Goal: Task Accomplishment & Management: Use online tool/utility

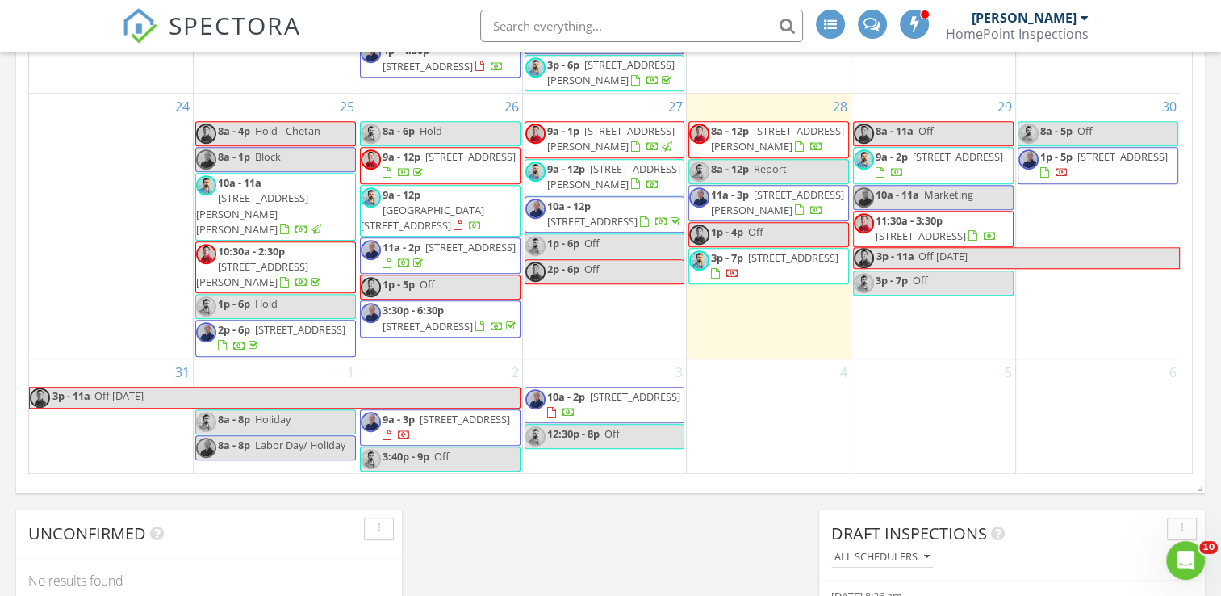
scroll to position [746, 0]
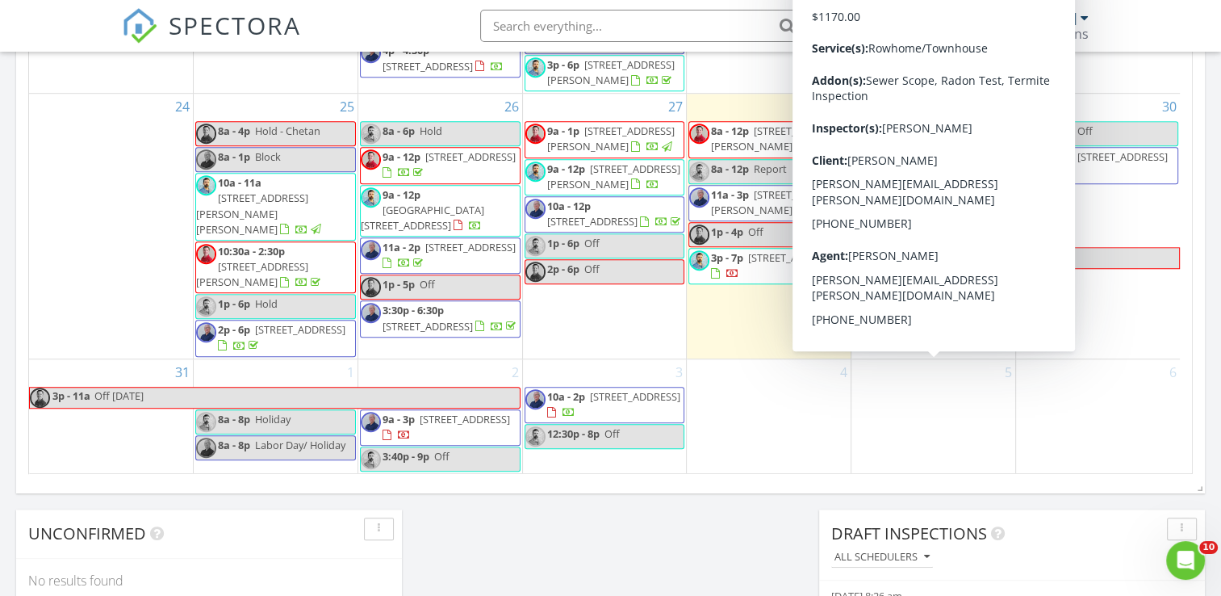
click at [932, 482] on div "August 2025 today list day week cal wk 4 wk month Sun Mon Tue Wed Thu Fri Sat 2…" at bounding box center [610, 118] width 1189 height 734
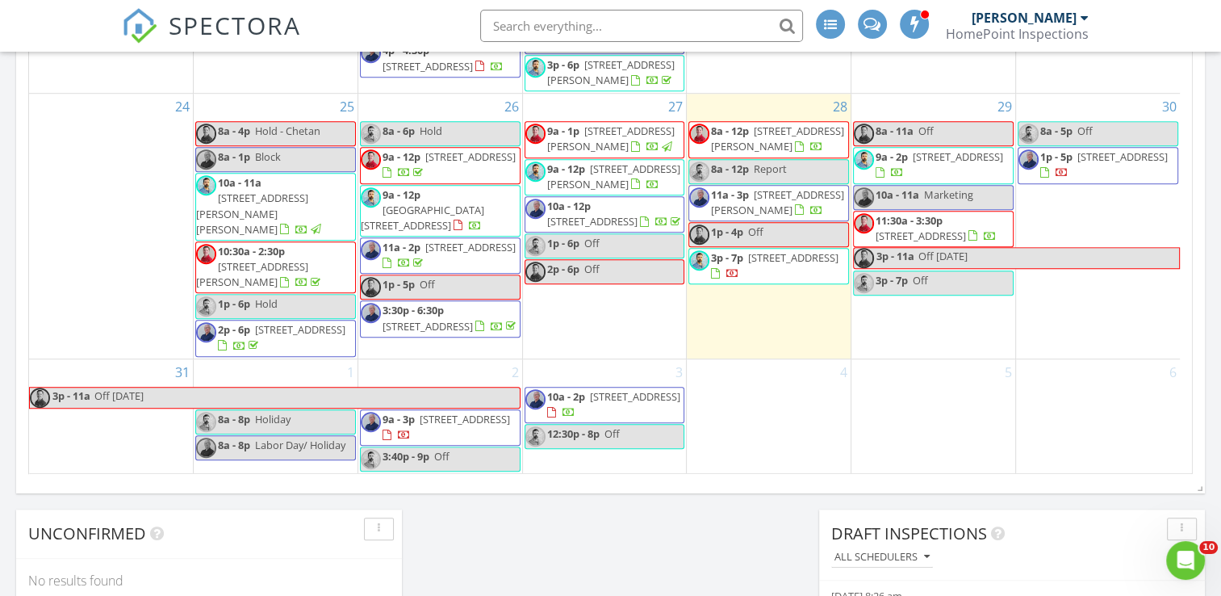
click at [915, 483] on div "August 2025 today list day week cal wk 4 wk month Sun Mon Tue Wed Thu Fri Sat 2…" at bounding box center [610, 118] width 1189 height 734
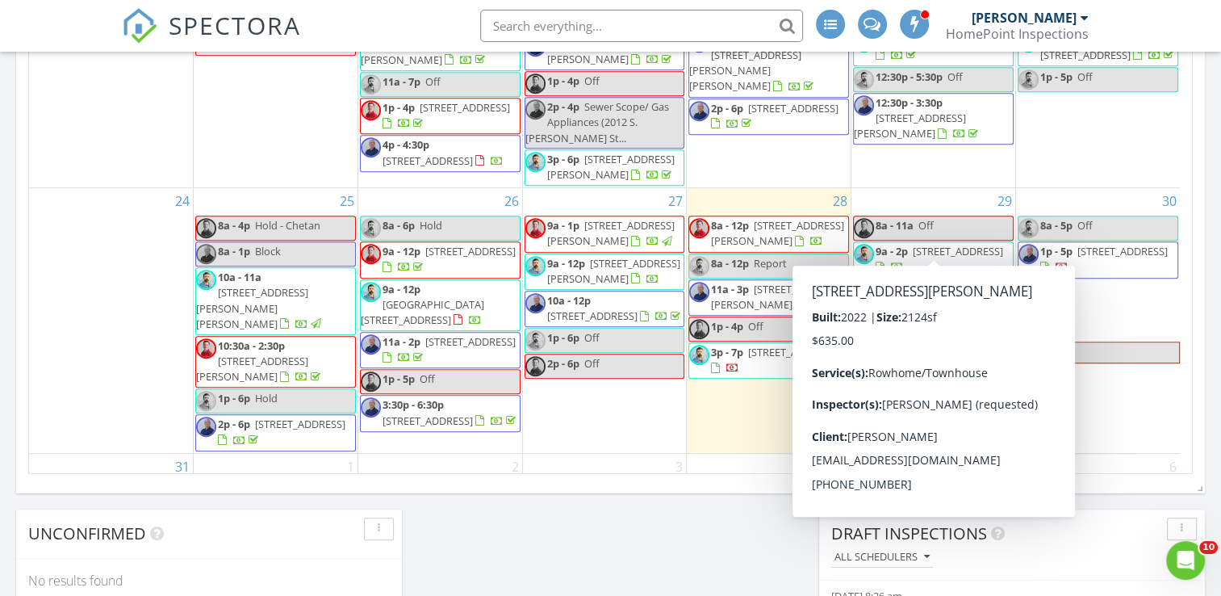
scroll to position [665, 0]
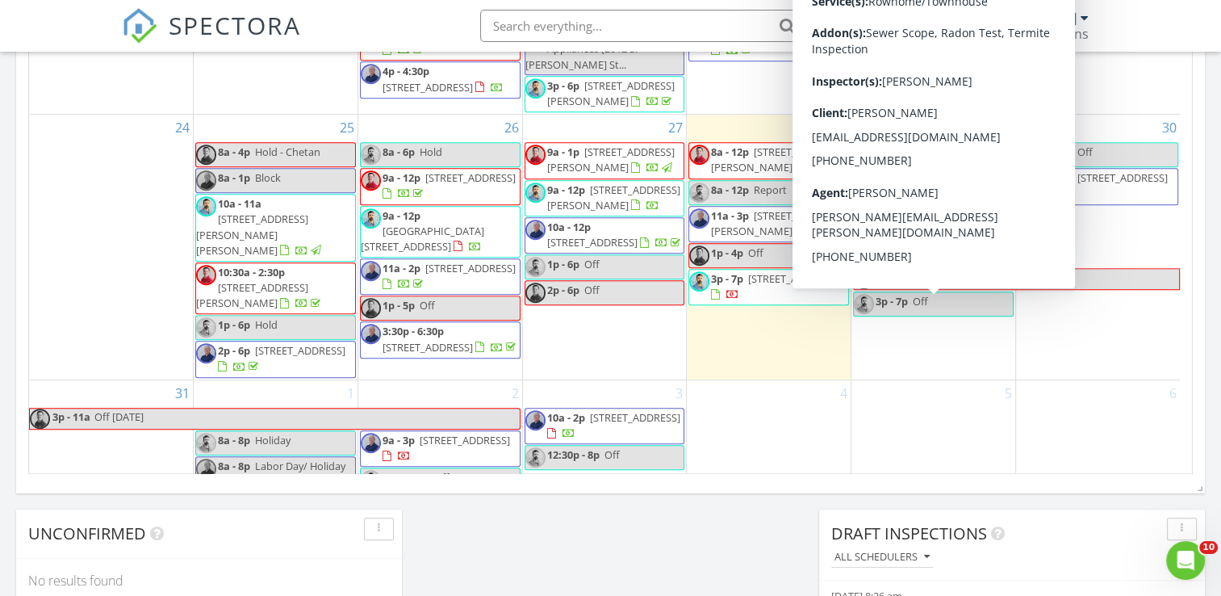
scroll to position [746, 0]
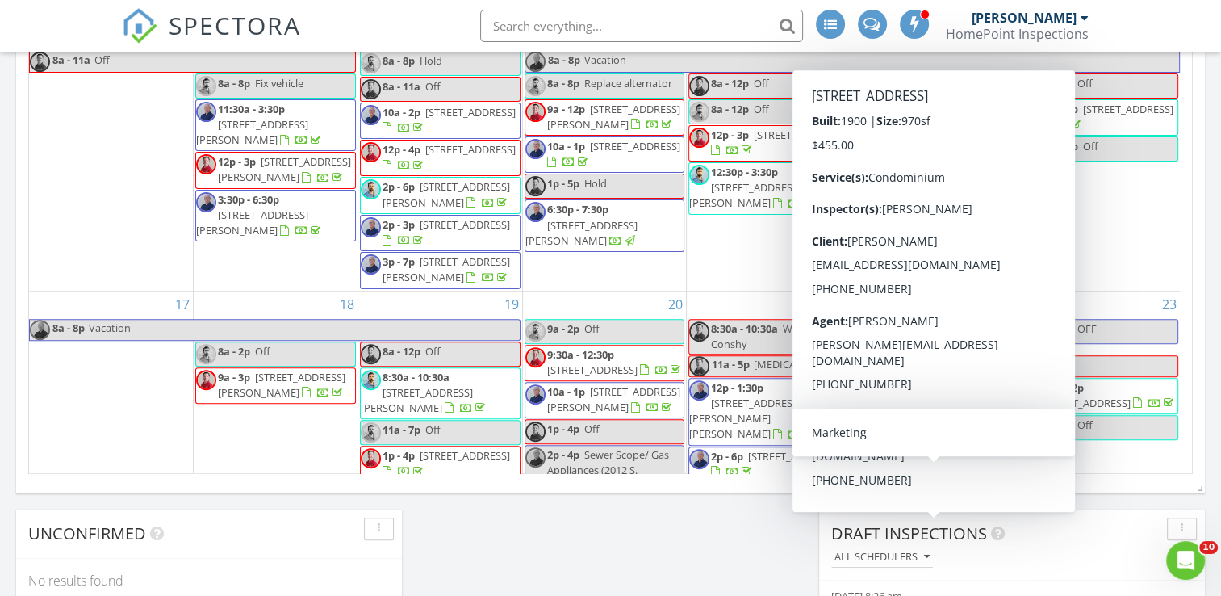
scroll to position [261, 0]
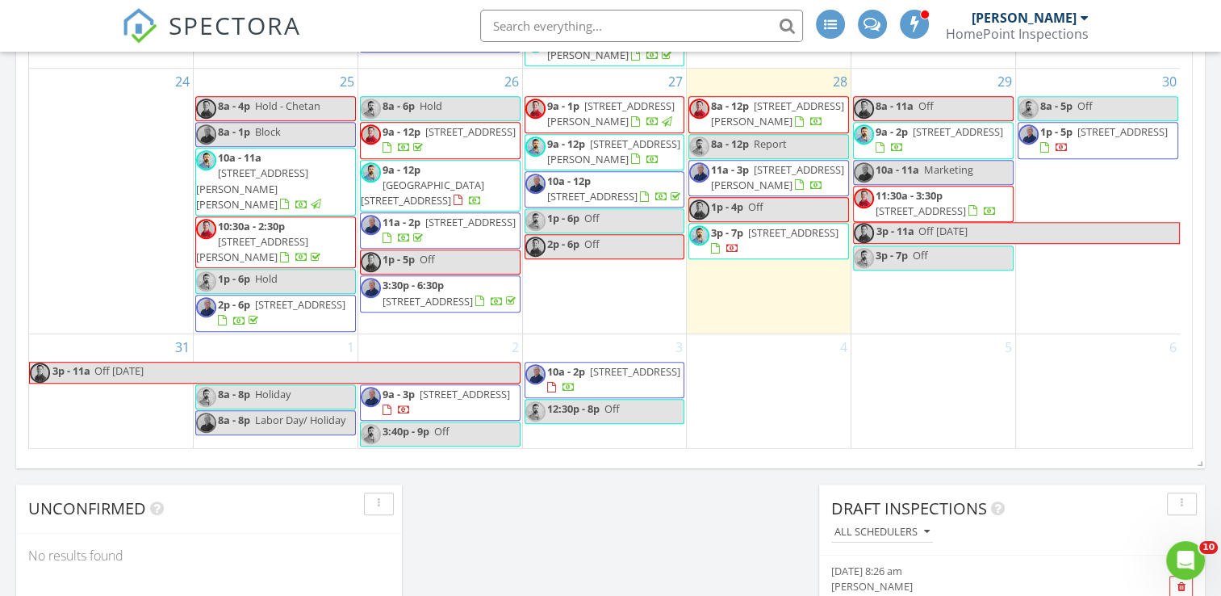
scroll to position [1035, 0]
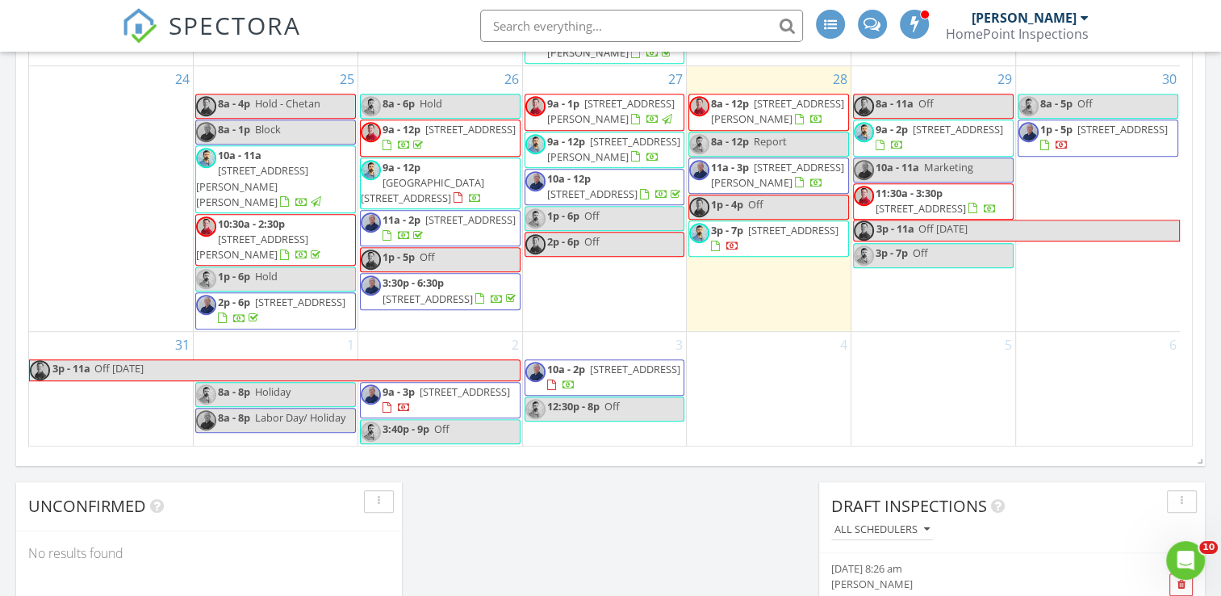
click at [767, 160] on span "1938 McClellan St, Philadelphia 19145" at bounding box center [777, 175] width 133 height 30
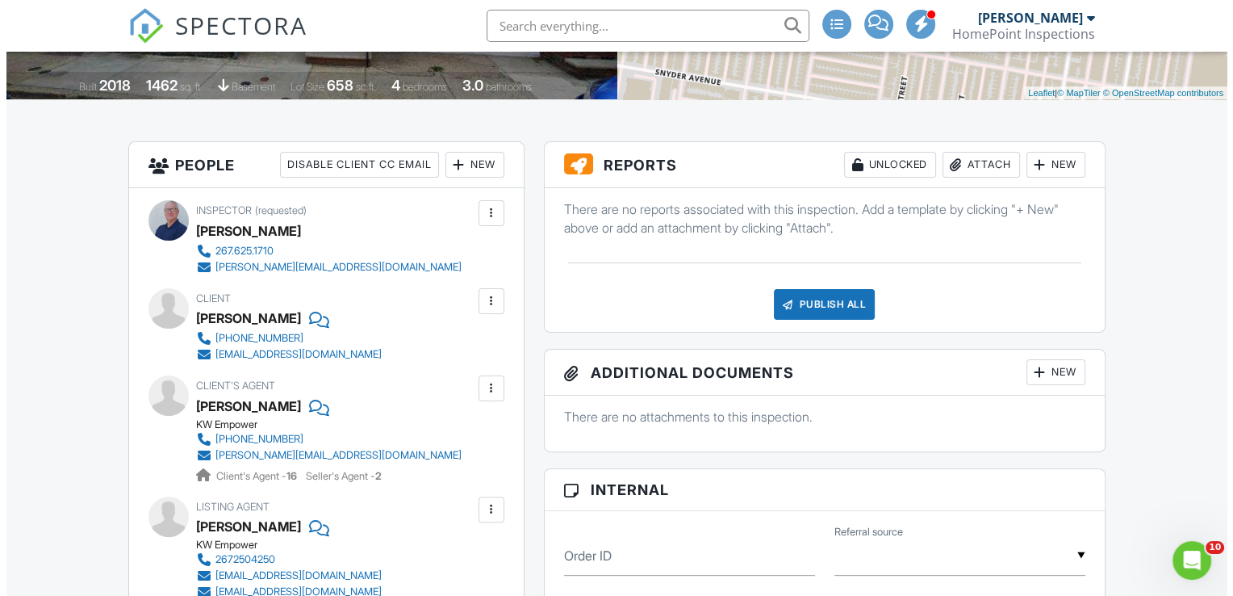
scroll to position [323, 0]
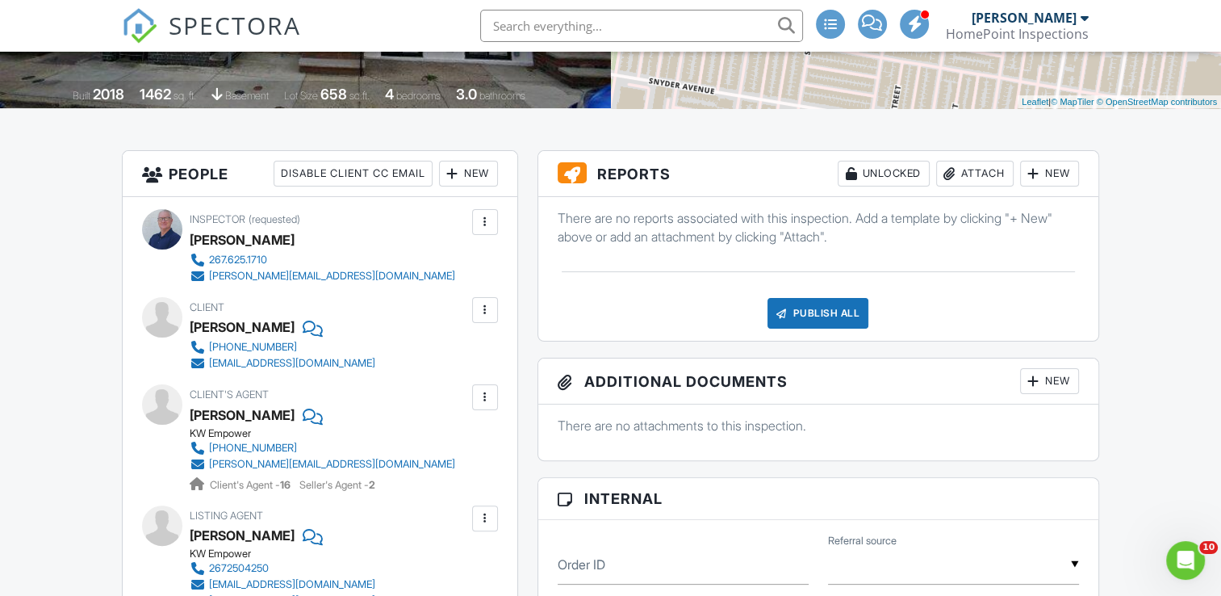
click at [1038, 183] on div "New" at bounding box center [1049, 174] width 59 height 26
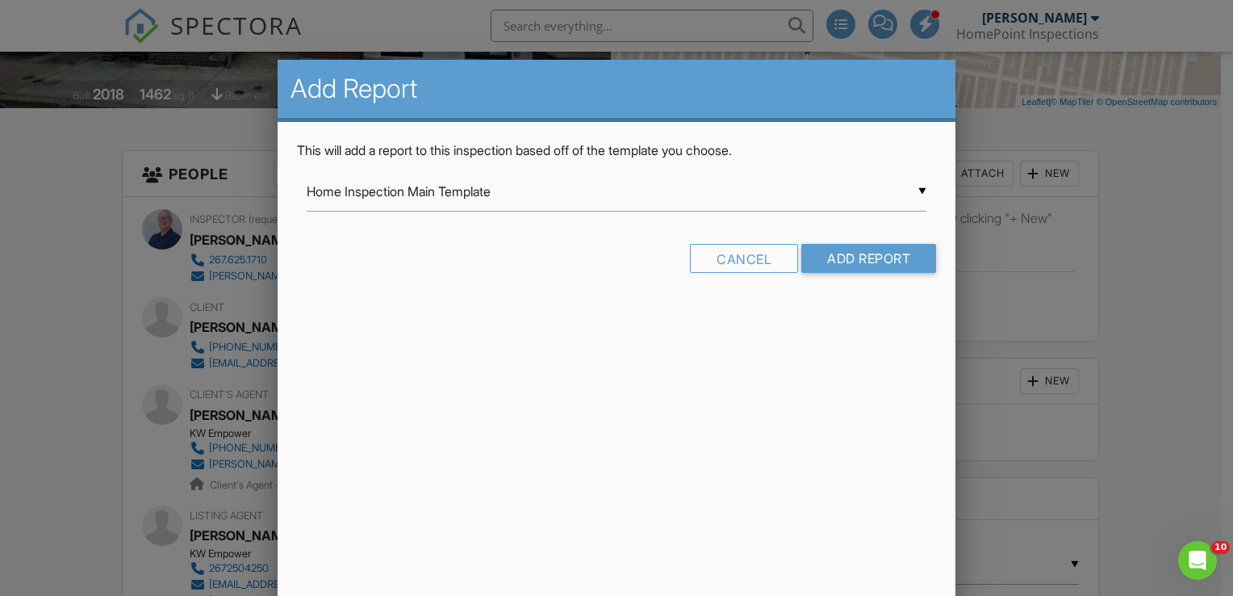
click at [921, 190] on div "▼ Home Inspection Main Template Home Inspection Main Template HomePoint Templat…" at bounding box center [617, 192] width 620 height 40
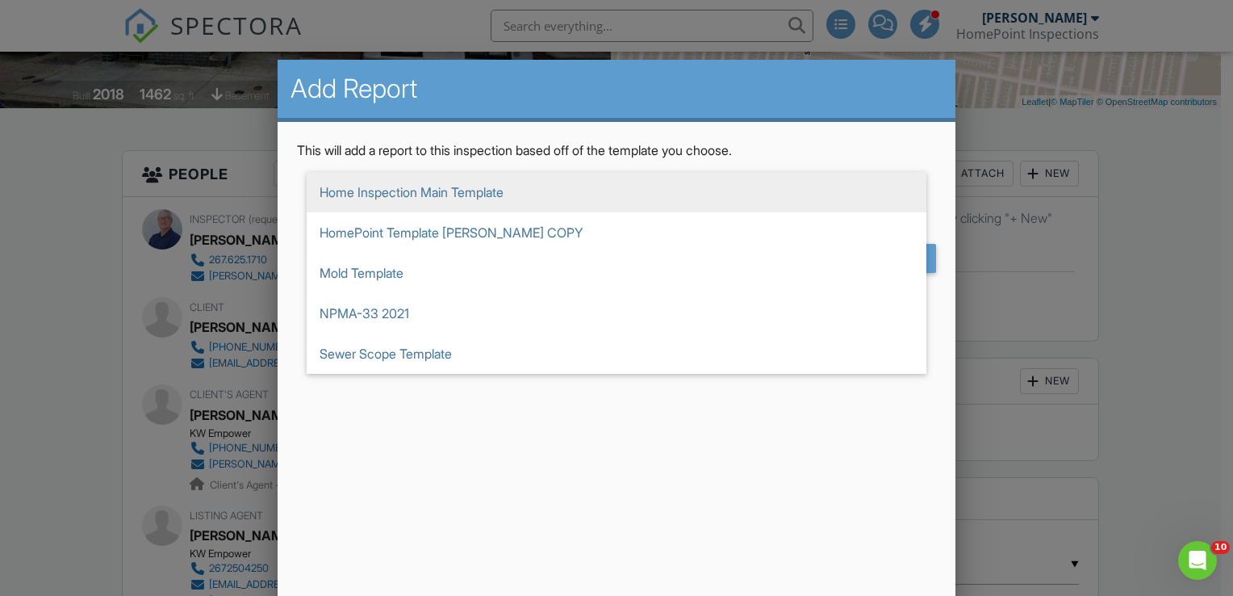
click at [836, 199] on span "Home Inspection Main Template" at bounding box center [617, 192] width 620 height 40
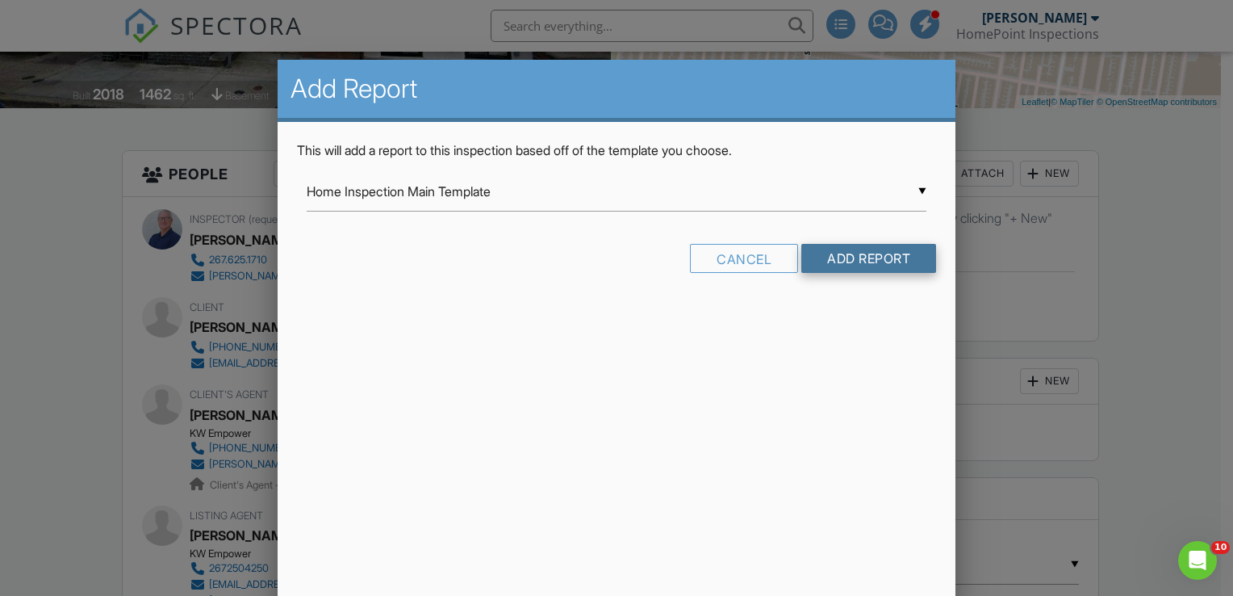
click at [834, 258] on input "Add Report" at bounding box center [868, 258] width 135 height 29
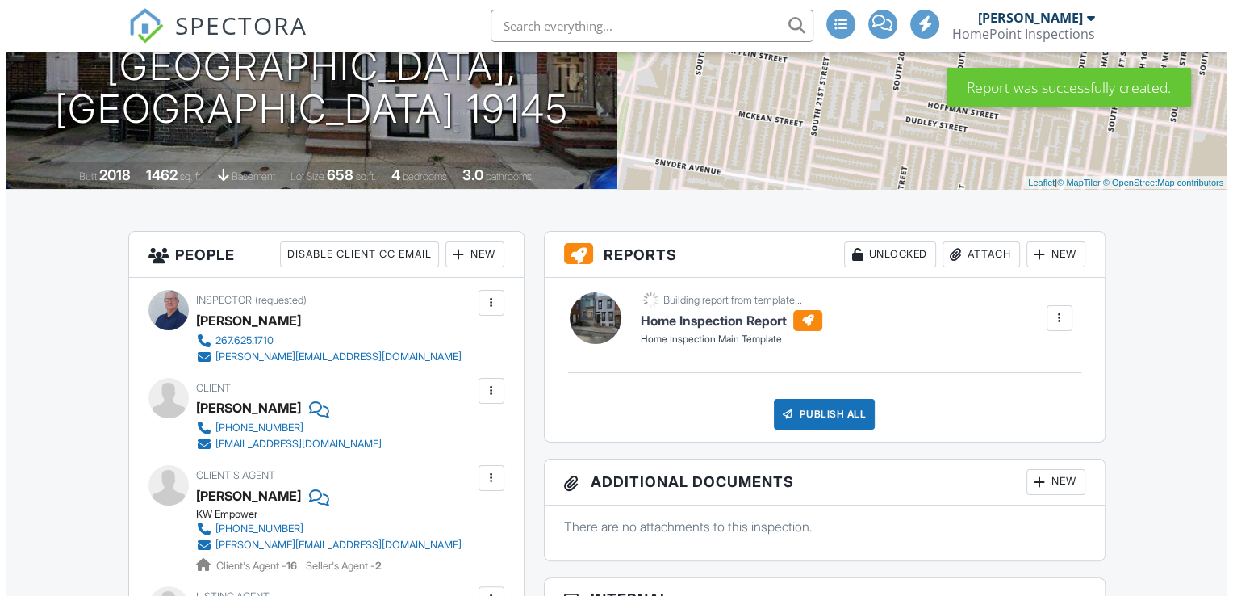
scroll to position [242, 0]
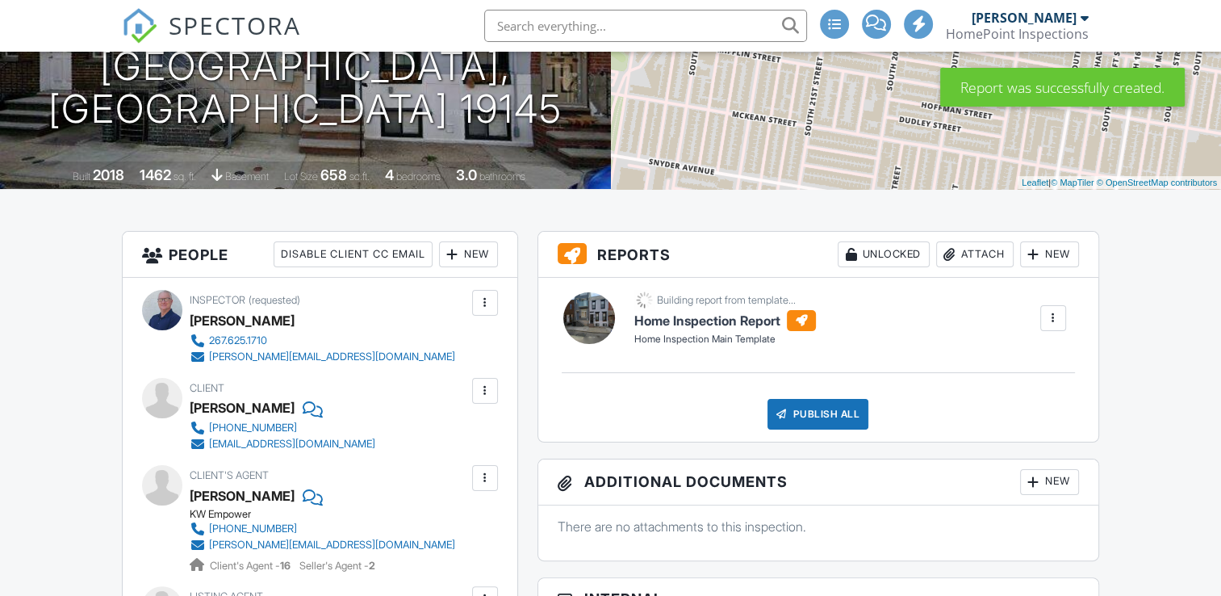
click at [1033, 260] on div at bounding box center [1034, 254] width 16 height 16
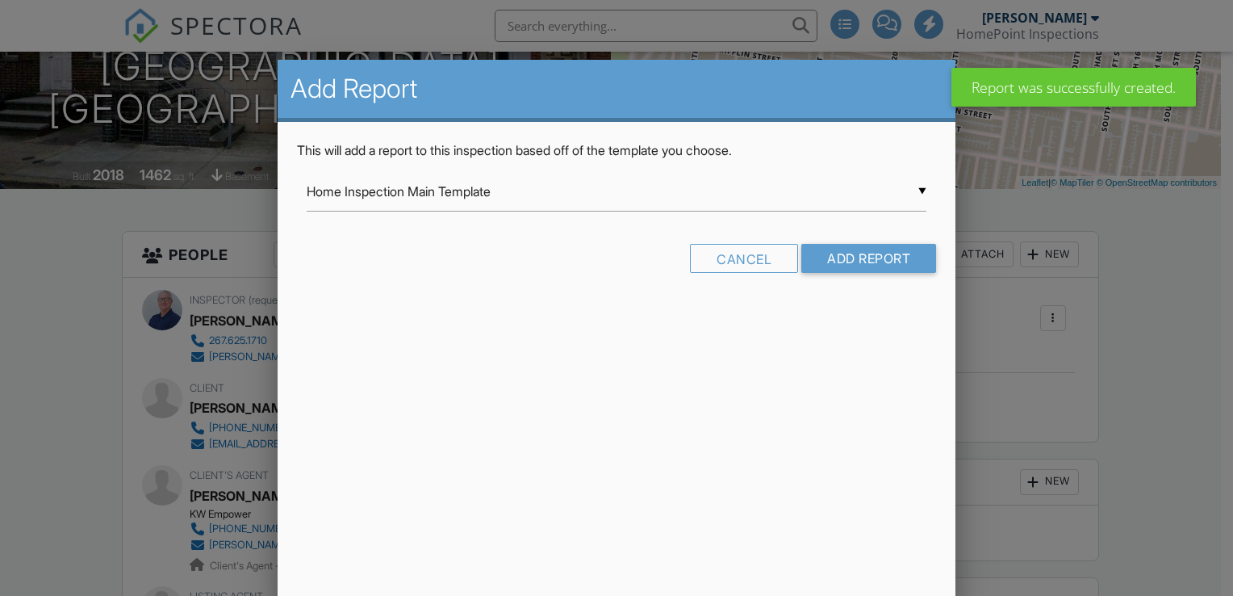
scroll to position [0, 0]
click at [892, 202] on div "▼ Home Inspection Main Template Home Inspection Main Template HomePoint Templat…" at bounding box center [617, 192] width 620 height 40
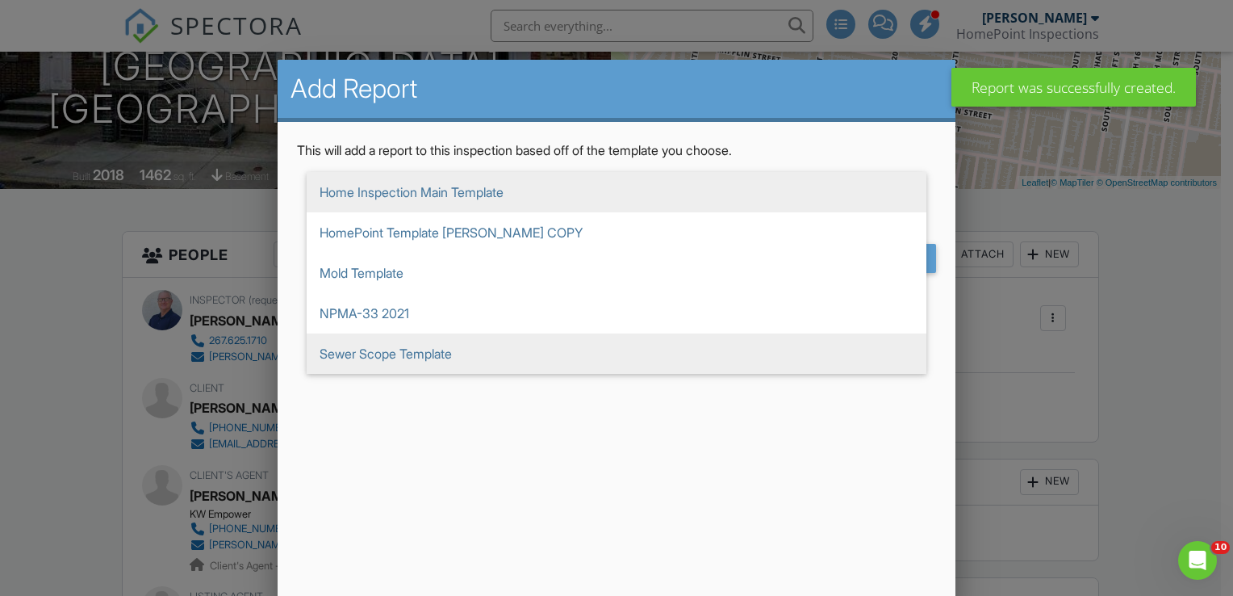
click at [852, 351] on span "Sewer Scope Template" at bounding box center [617, 353] width 620 height 40
type input "Sewer Scope Template"
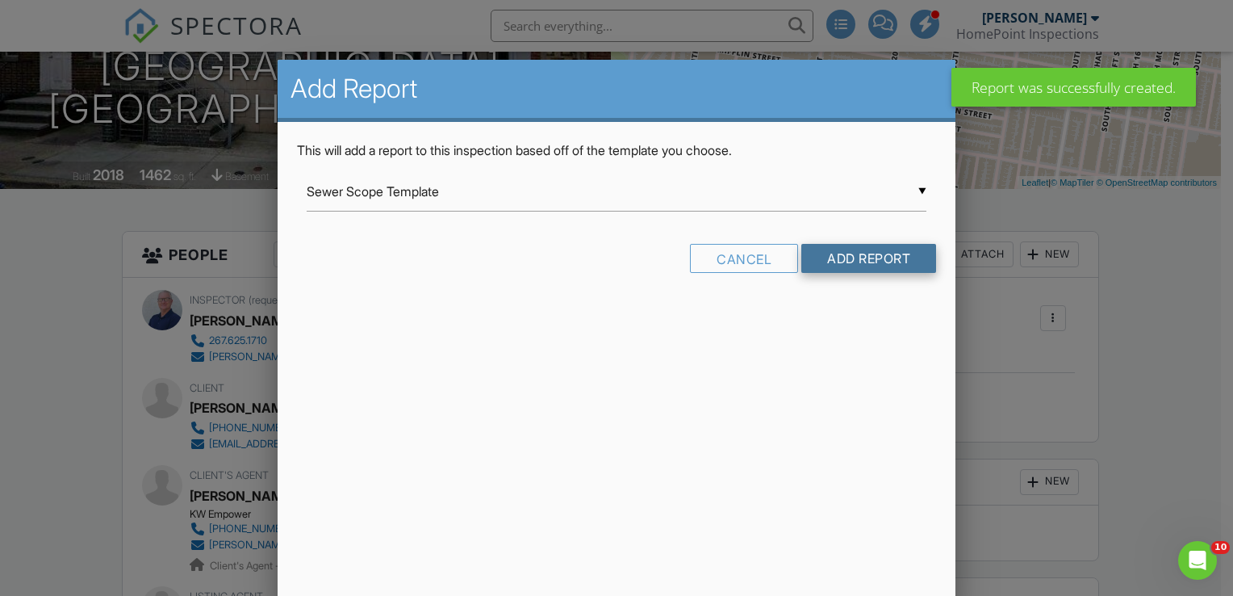
click at [859, 257] on input "Add Report" at bounding box center [868, 258] width 135 height 29
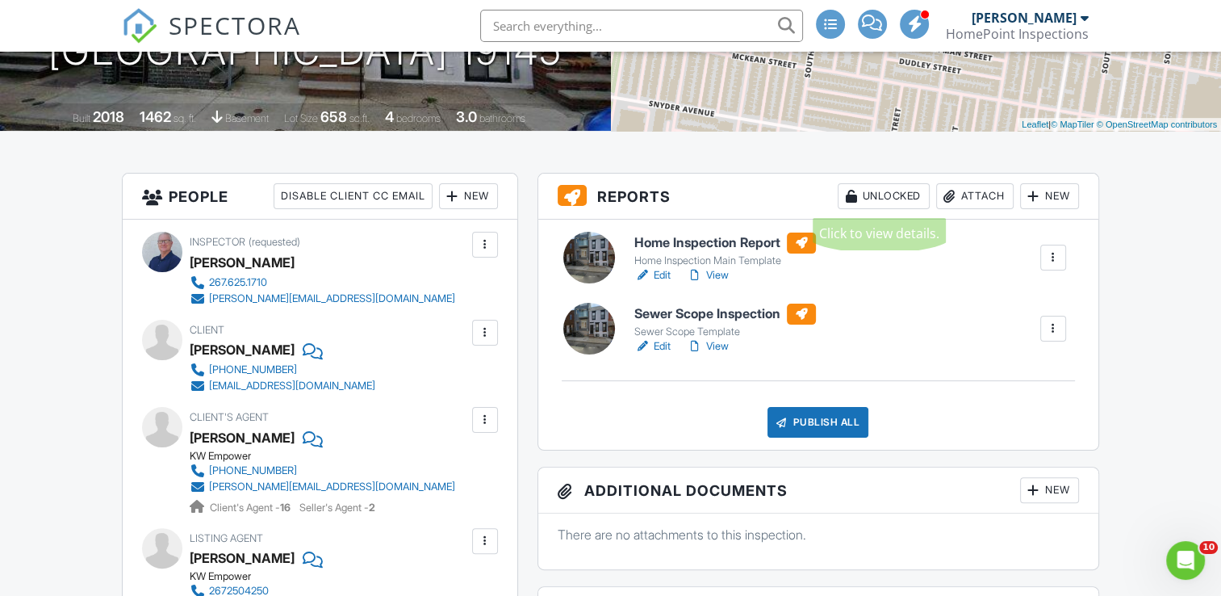
scroll to position [323, 0]
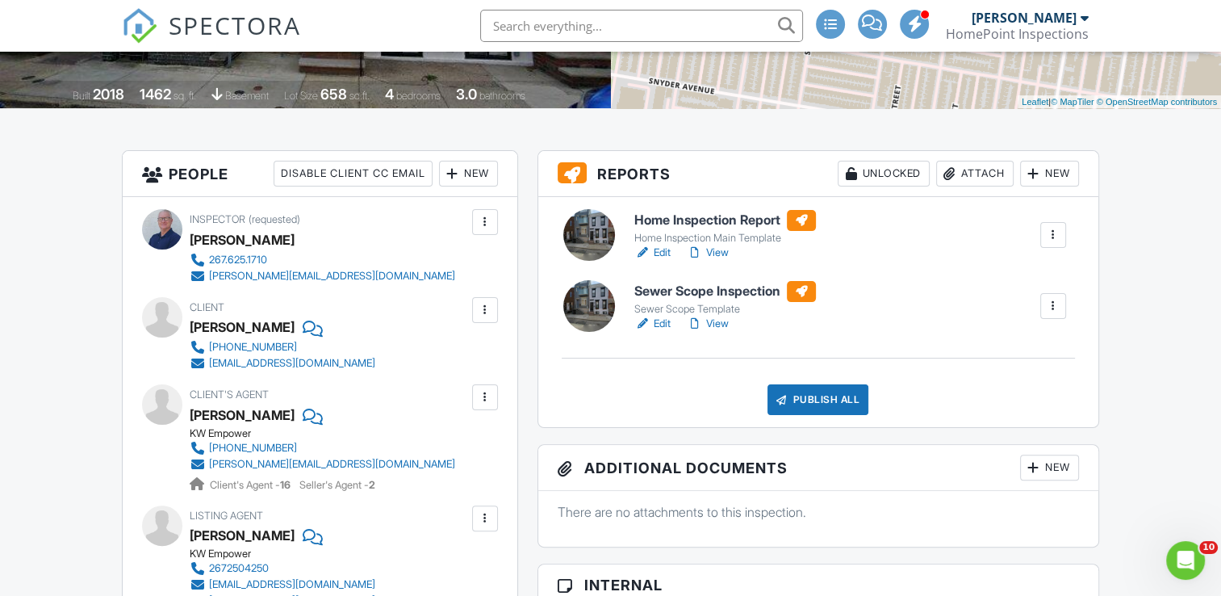
click at [658, 256] on link "Edit" at bounding box center [652, 253] width 36 height 16
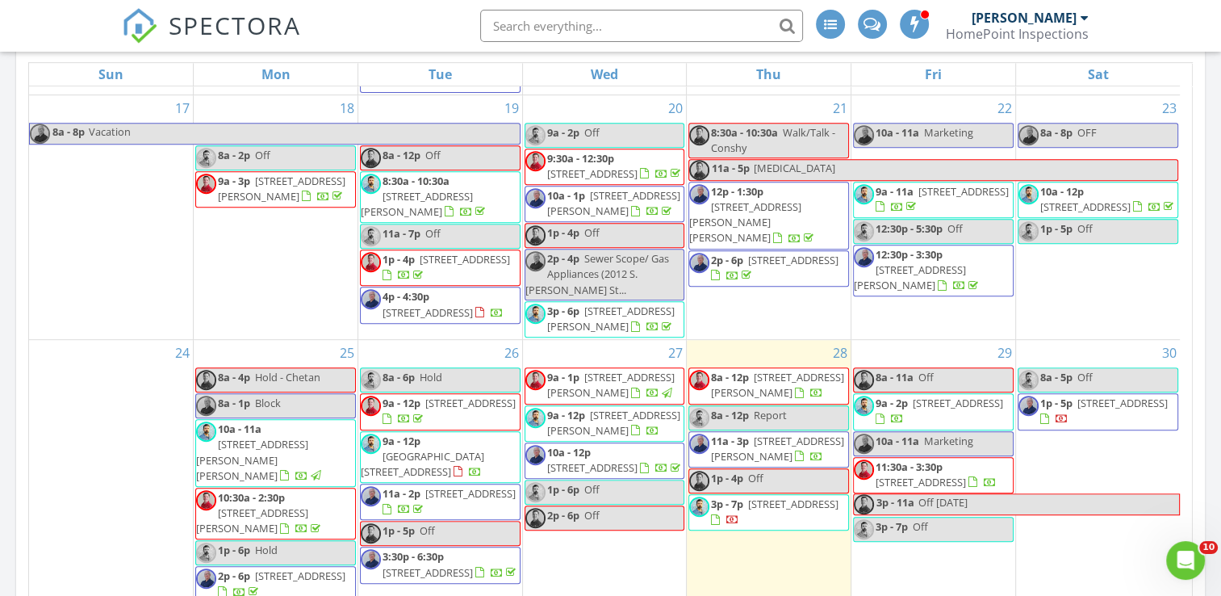
scroll to position [968, 0]
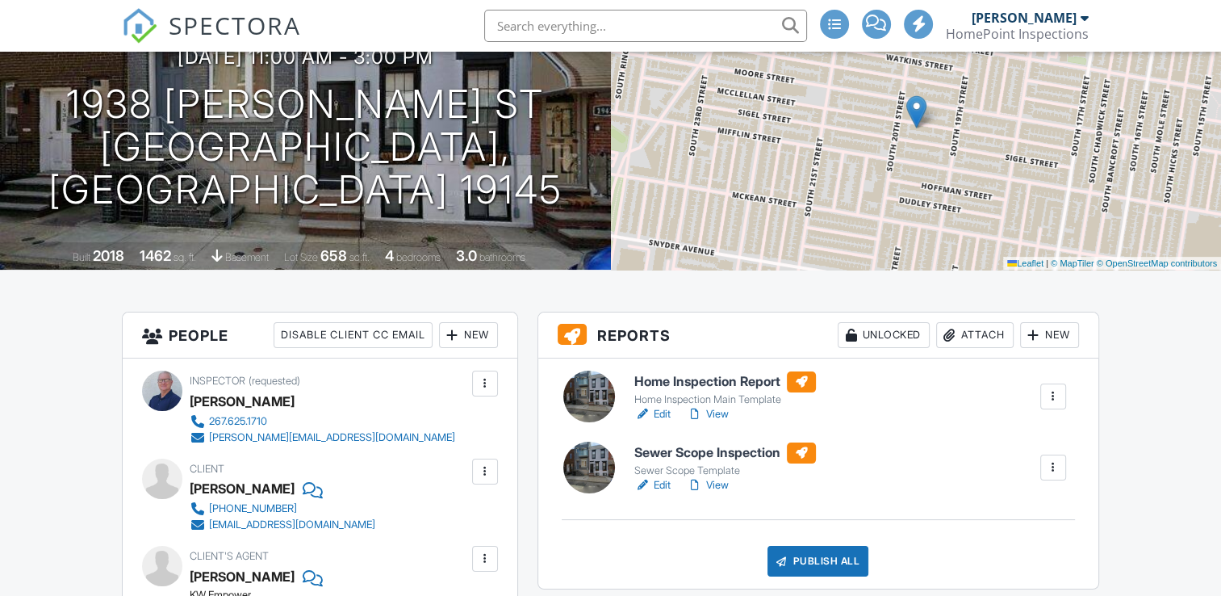
scroll to position [404, 0]
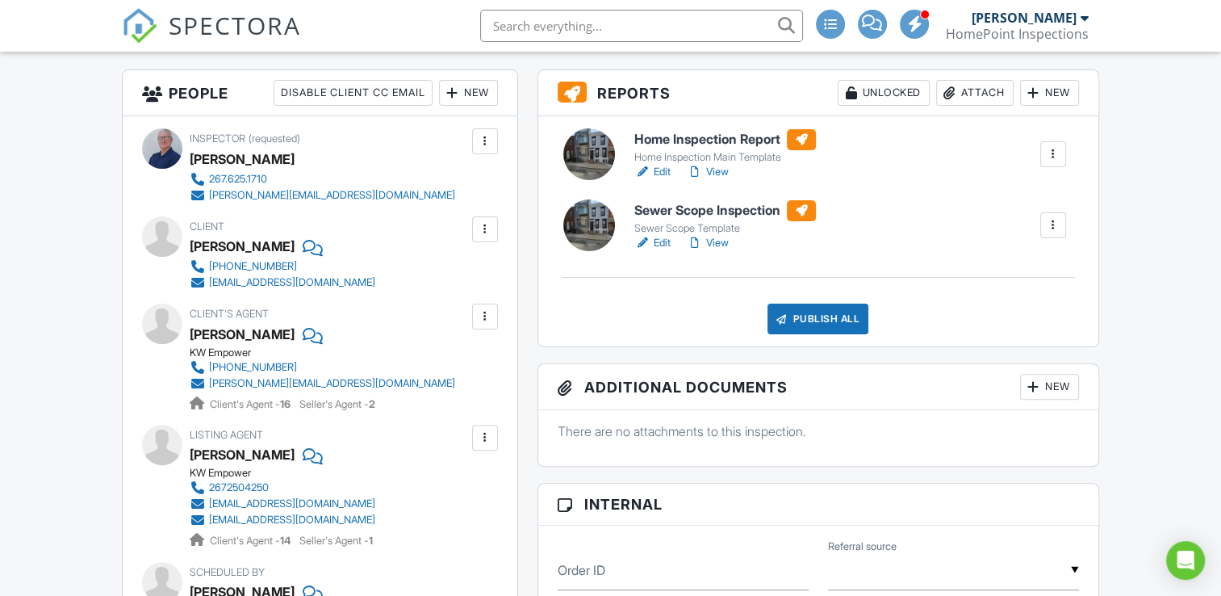
click at [665, 243] on link "Edit" at bounding box center [652, 243] width 36 height 16
